Goal: Navigation & Orientation: Find specific page/section

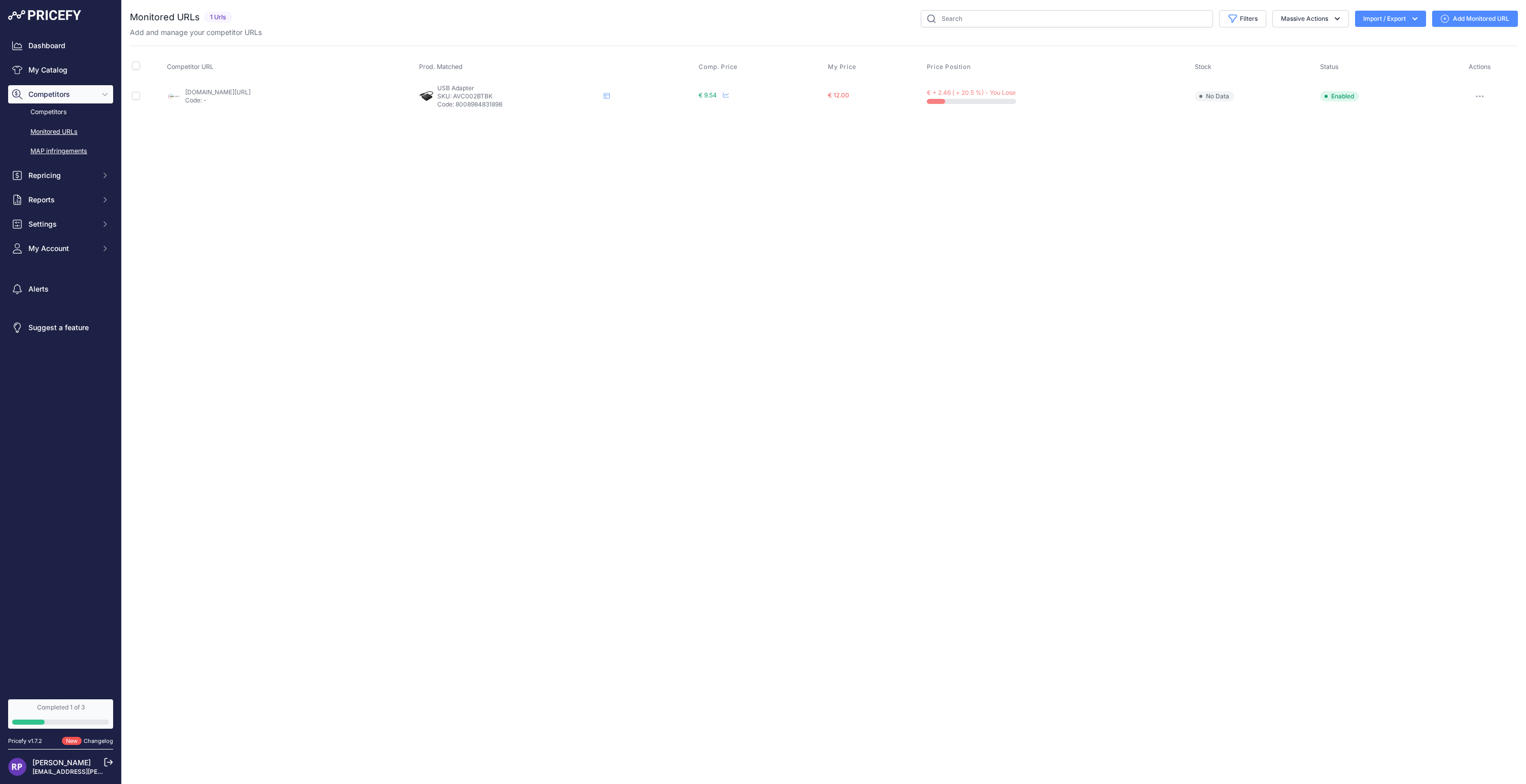
click at [56, 153] on link "MAP infringements" at bounding box center [60, 152] width 105 height 18
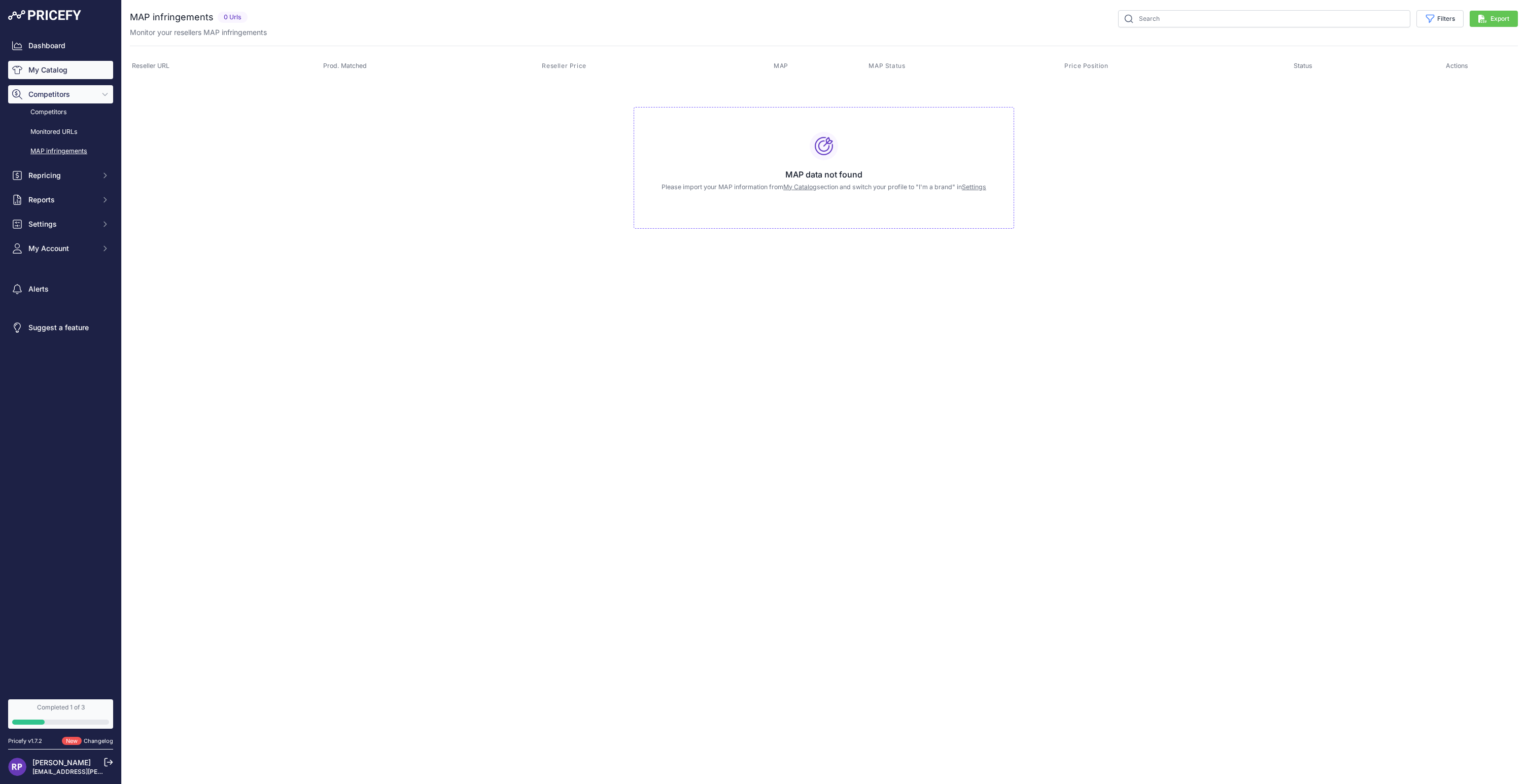
click at [56, 73] on link "My Catalog" at bounding box center [60, 70] width 105 height 18
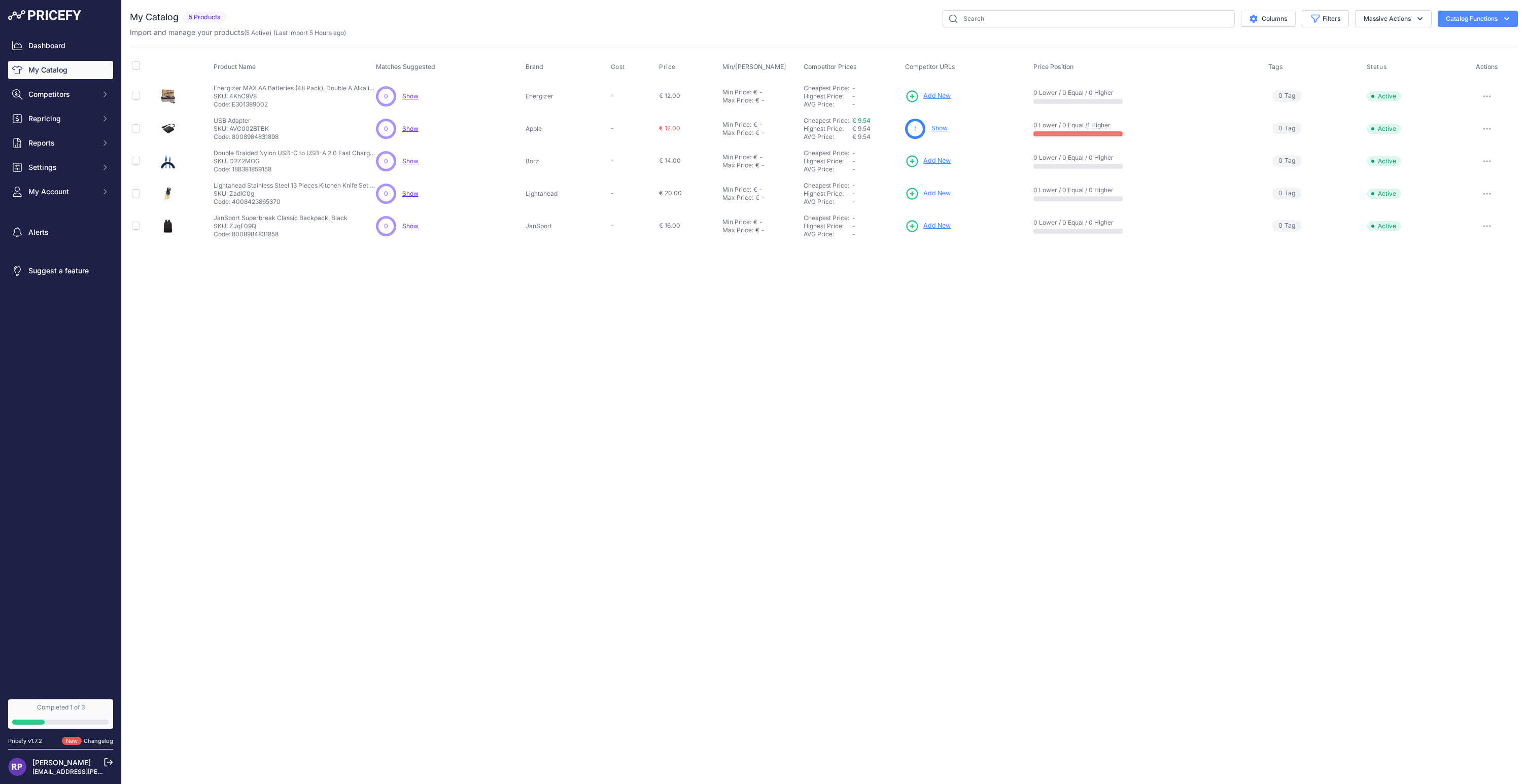
click at [1479, 20] on button "Catalog Functions" at bounding box center [1477, 18] width 80 height 16
click at [1479, 20] on button "Catalog Functions" at bounding box center [1477, 18] width 80 height 16
click at [799, 319] on div "Close You are not connected to the internet." at bounding box center [824, 392] width 1404 height 784
click at [103, 95] on icon "Sidebar" at bounding box center [105, 94] width 8 height 8
click at [60, 197] on span "Reports" at bounding box center [62, 200] width 66 height 10
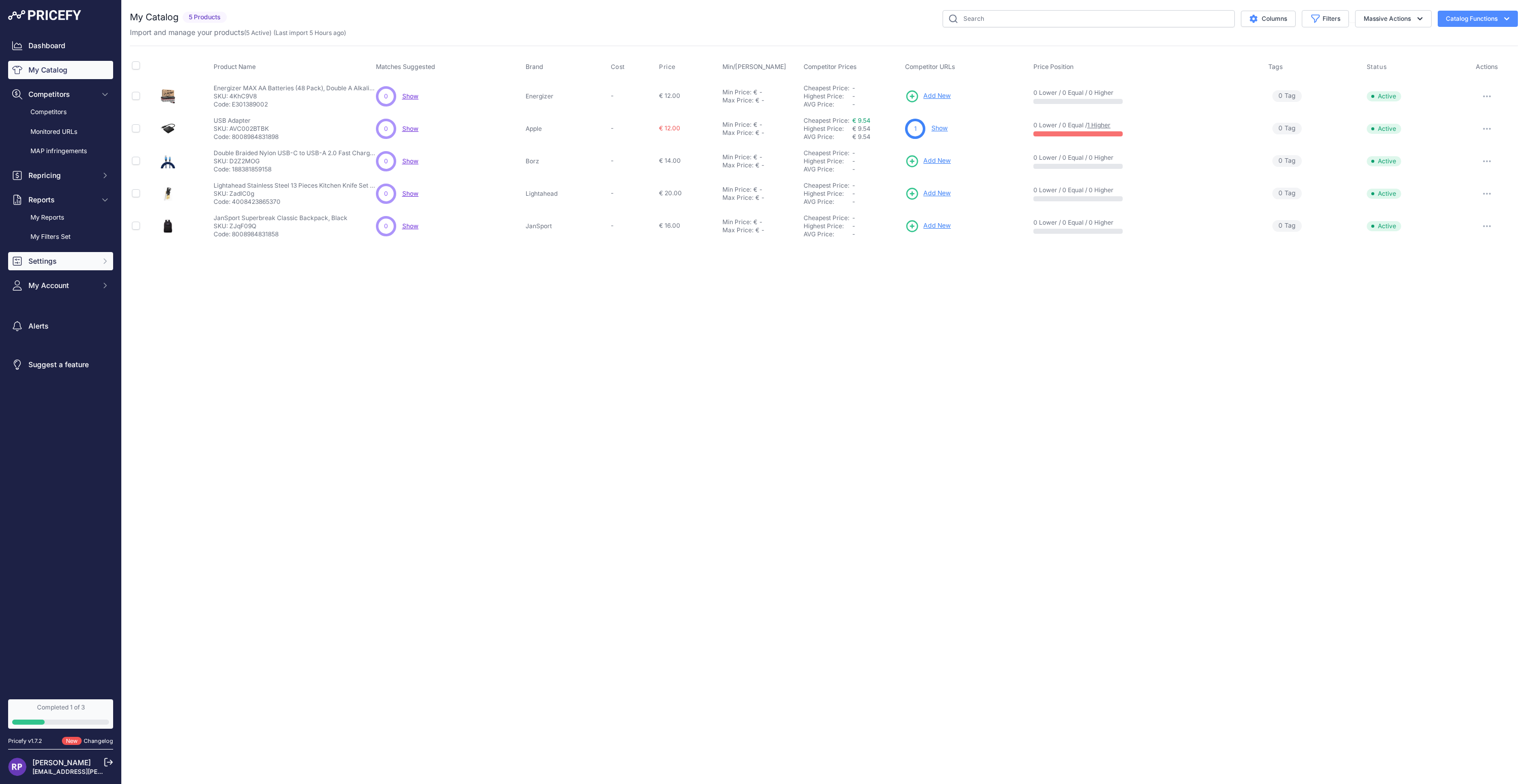
click at [57, 259] on span "Settings" at bounding box center [62, 261] width 66 height 10
click at [56, 348] on link "Product Feed" at bounding box center [60, 347] width 105 height 18
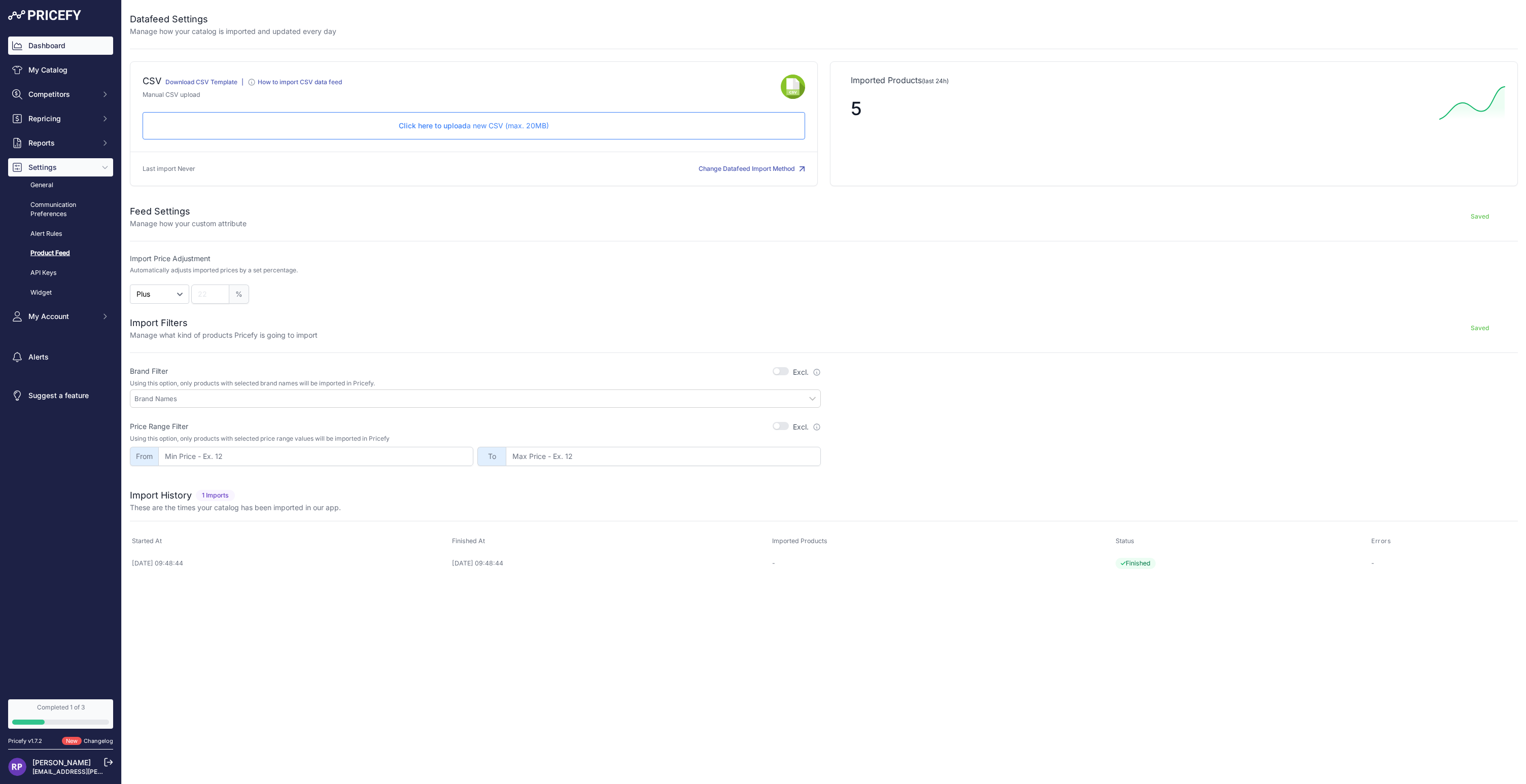
click at [47, 41] on link "Dashboard" at bounding box center [60, 46] width 105 height 18
